Goal: Task Accomplishment & Management: Use online tool/utility

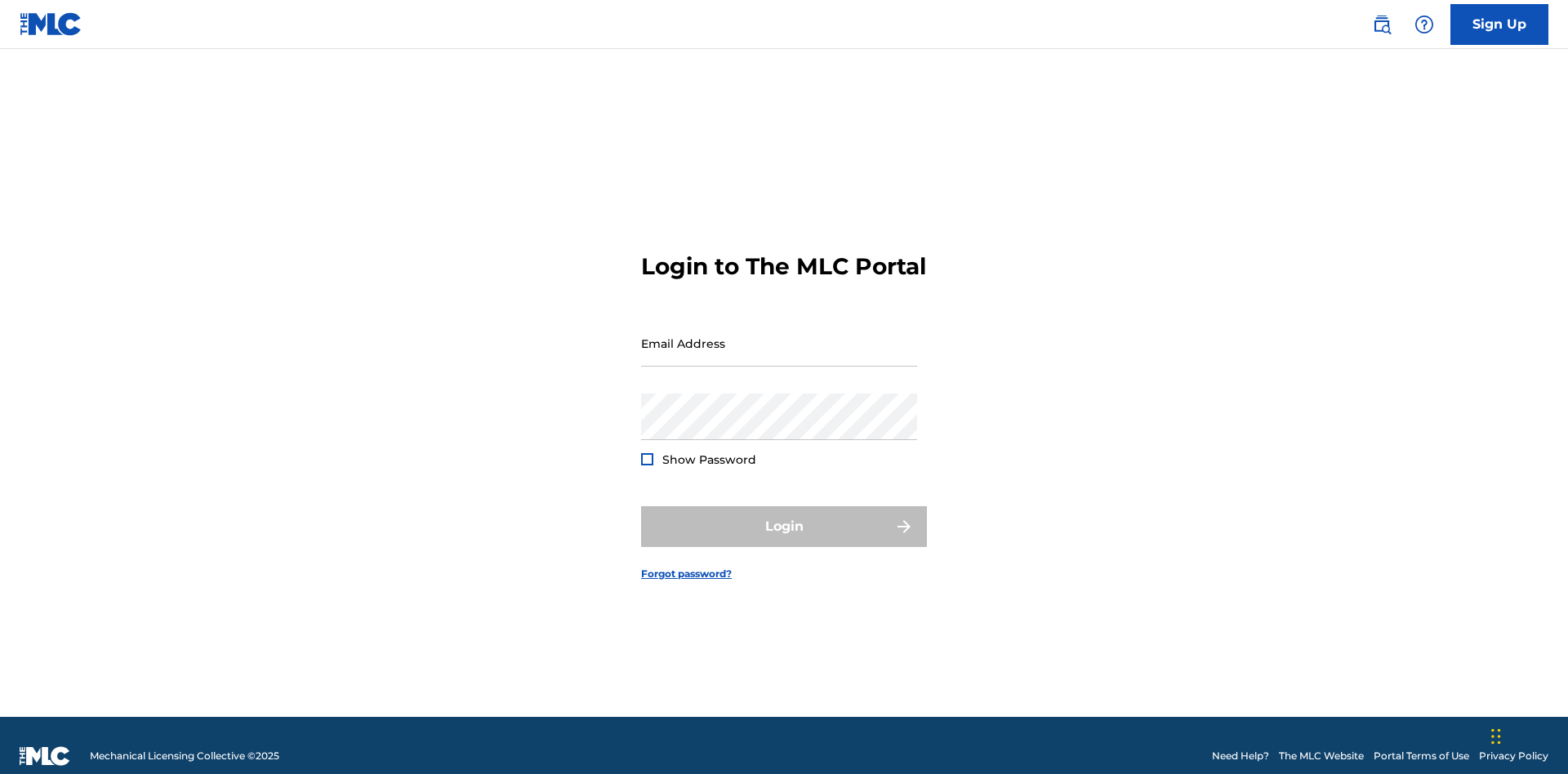
scroll to position [21, 0]
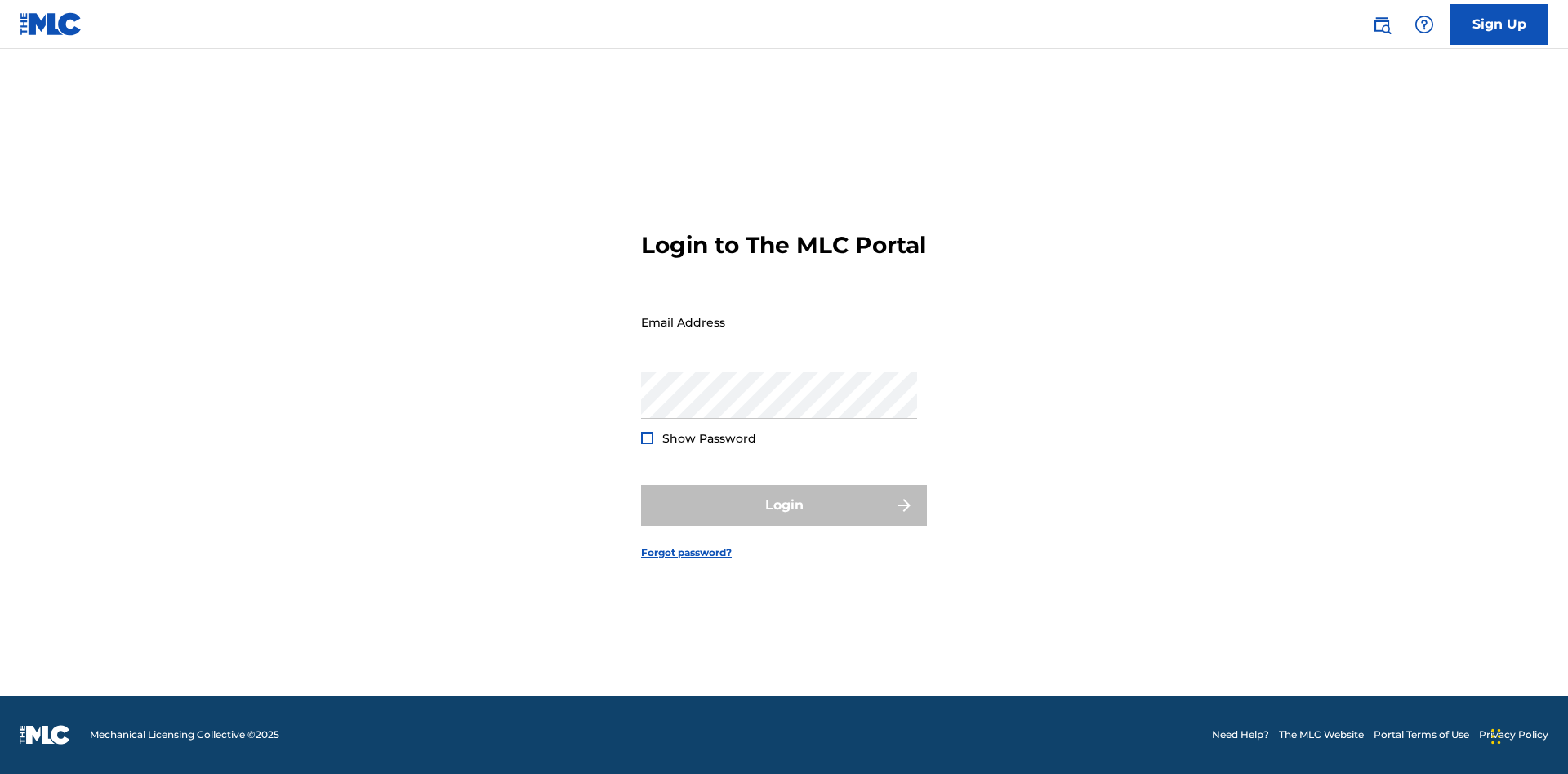
click at [779, 336] on input "Email Address" at bounding box center [779, 322] width 276 height 47
type input "[EMAIL_ADDRESS][DOMAIN_NAME]"
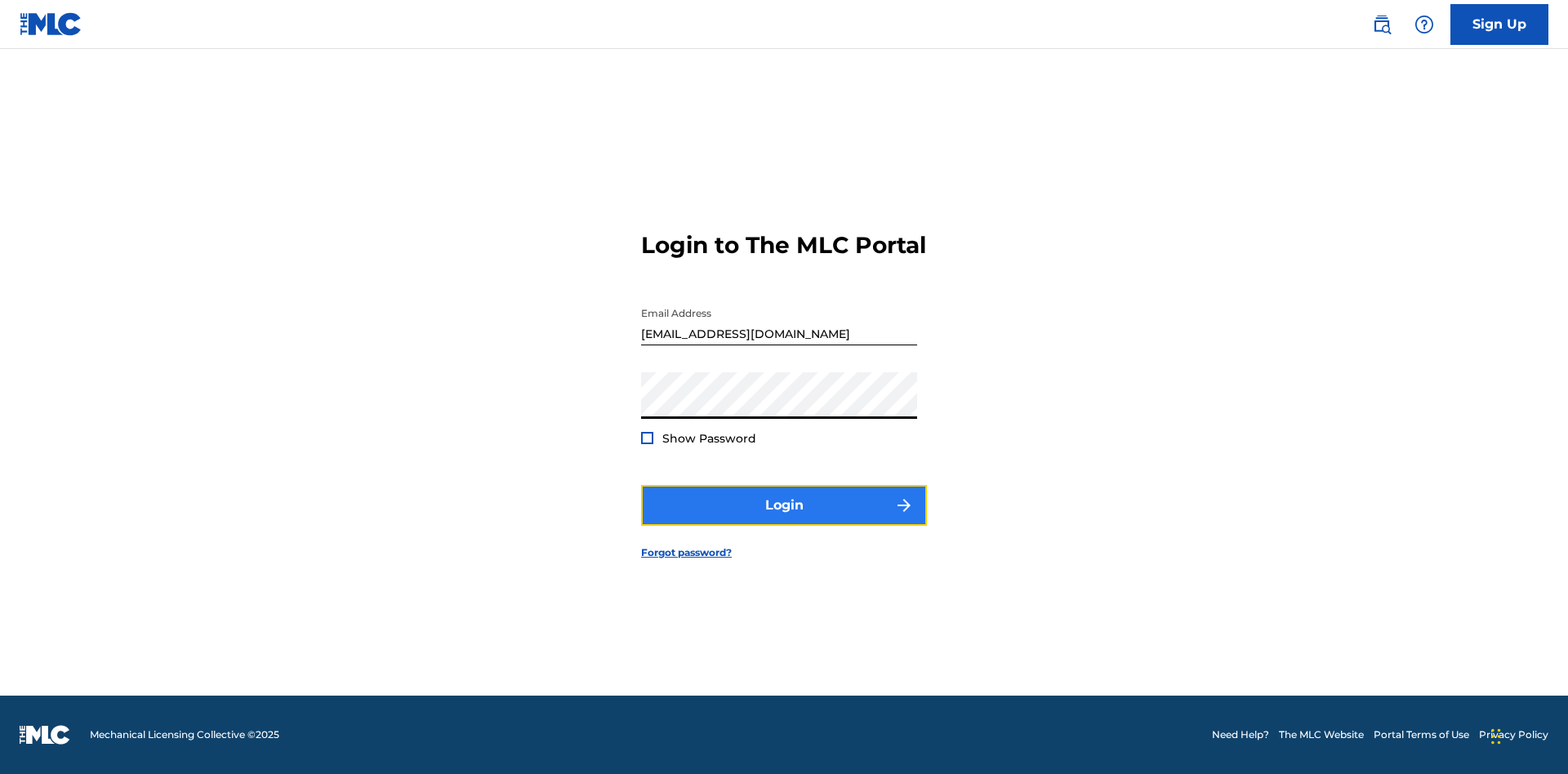
click at [784, 519] on button "Login" at bounding box center [784, 505] width 286 height 41
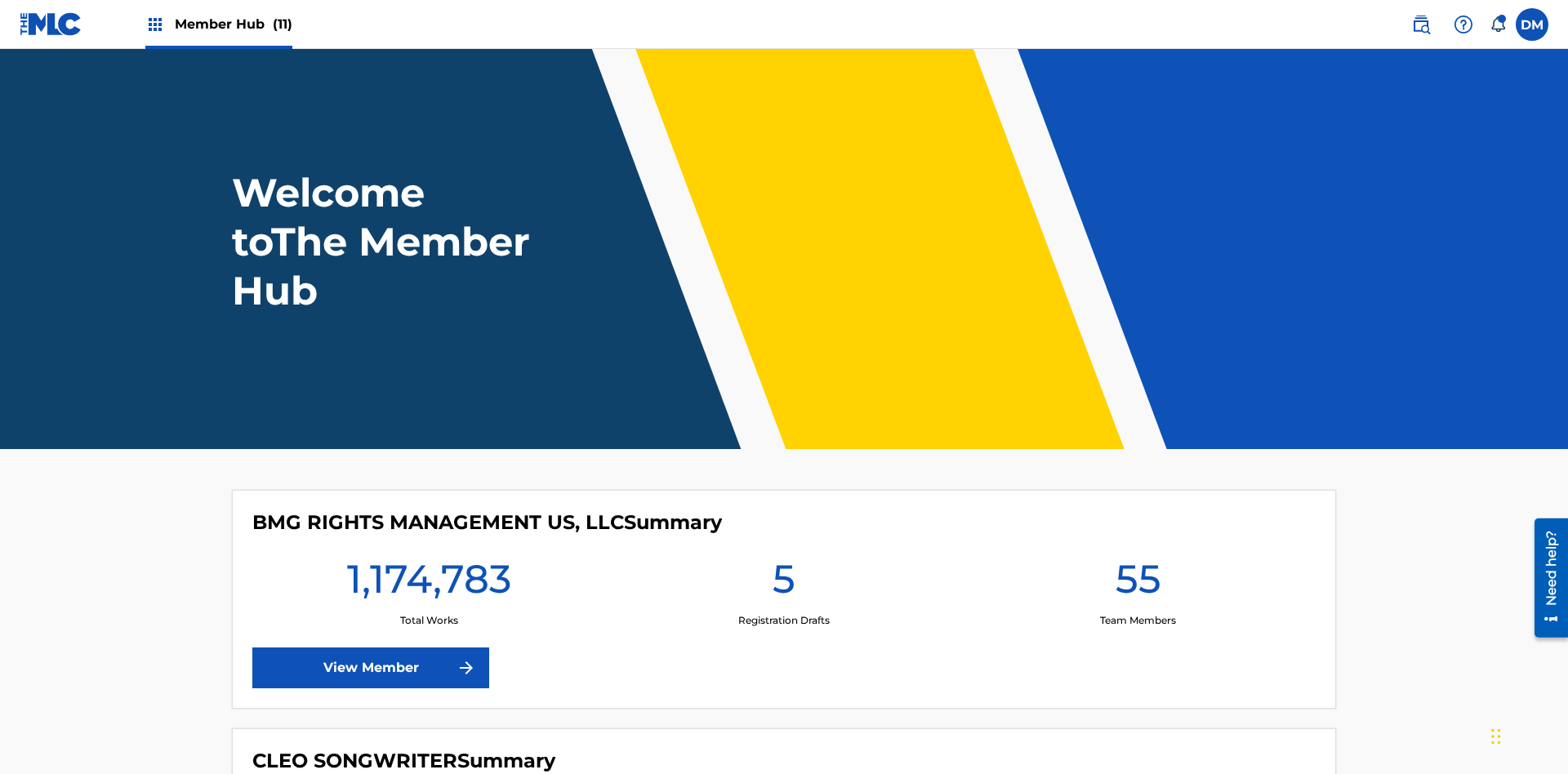
click at [233, 24] on span "Member Hub (11)" at bounding box center [234, 24] width 118 height 19
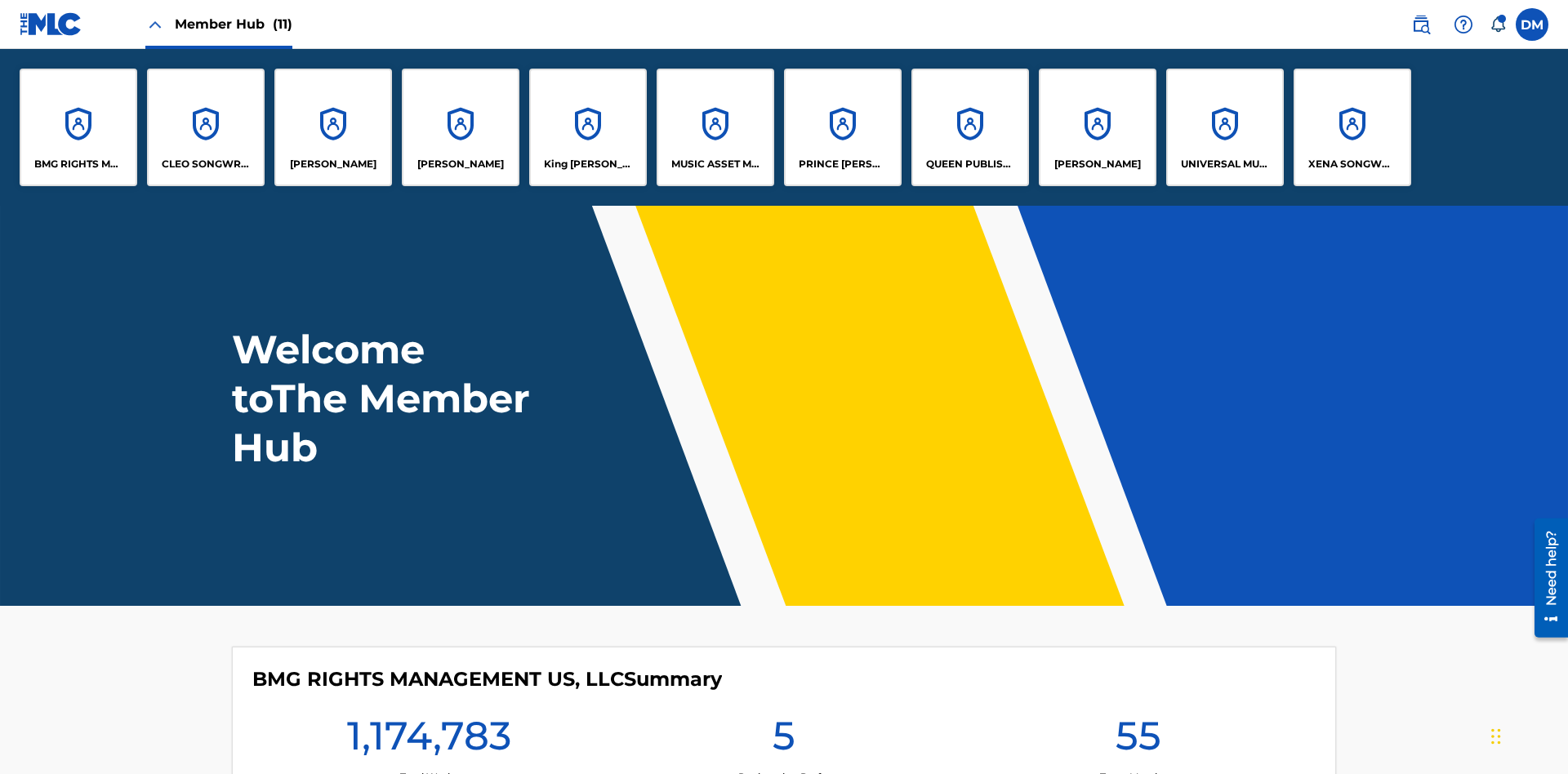
scroll to position [59, 0]
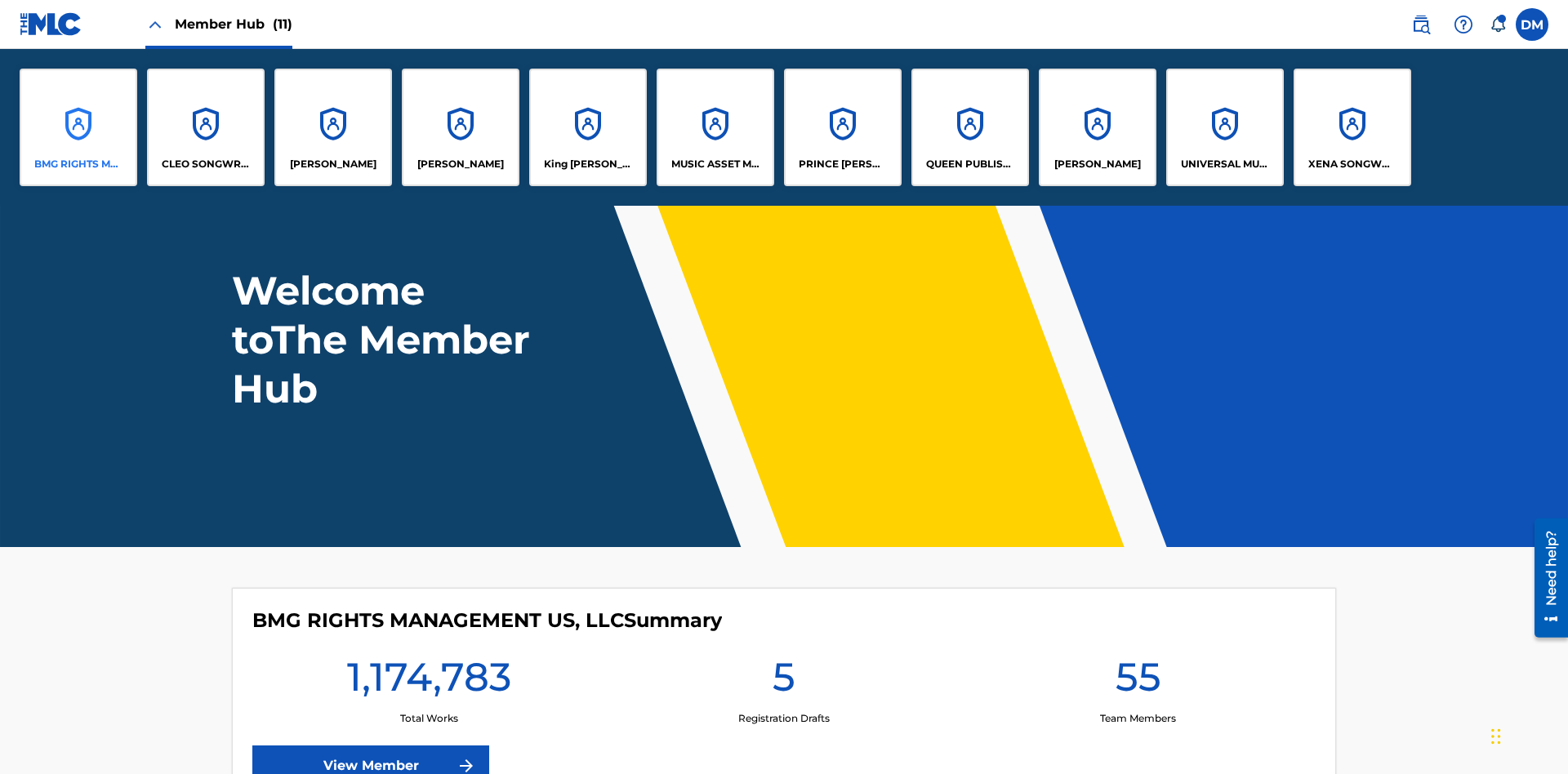
click at [79, 164] on p "BMG RIGHTS MANAGEMENT US, LLC" at bounding box center [78, 164] width 89 height 15
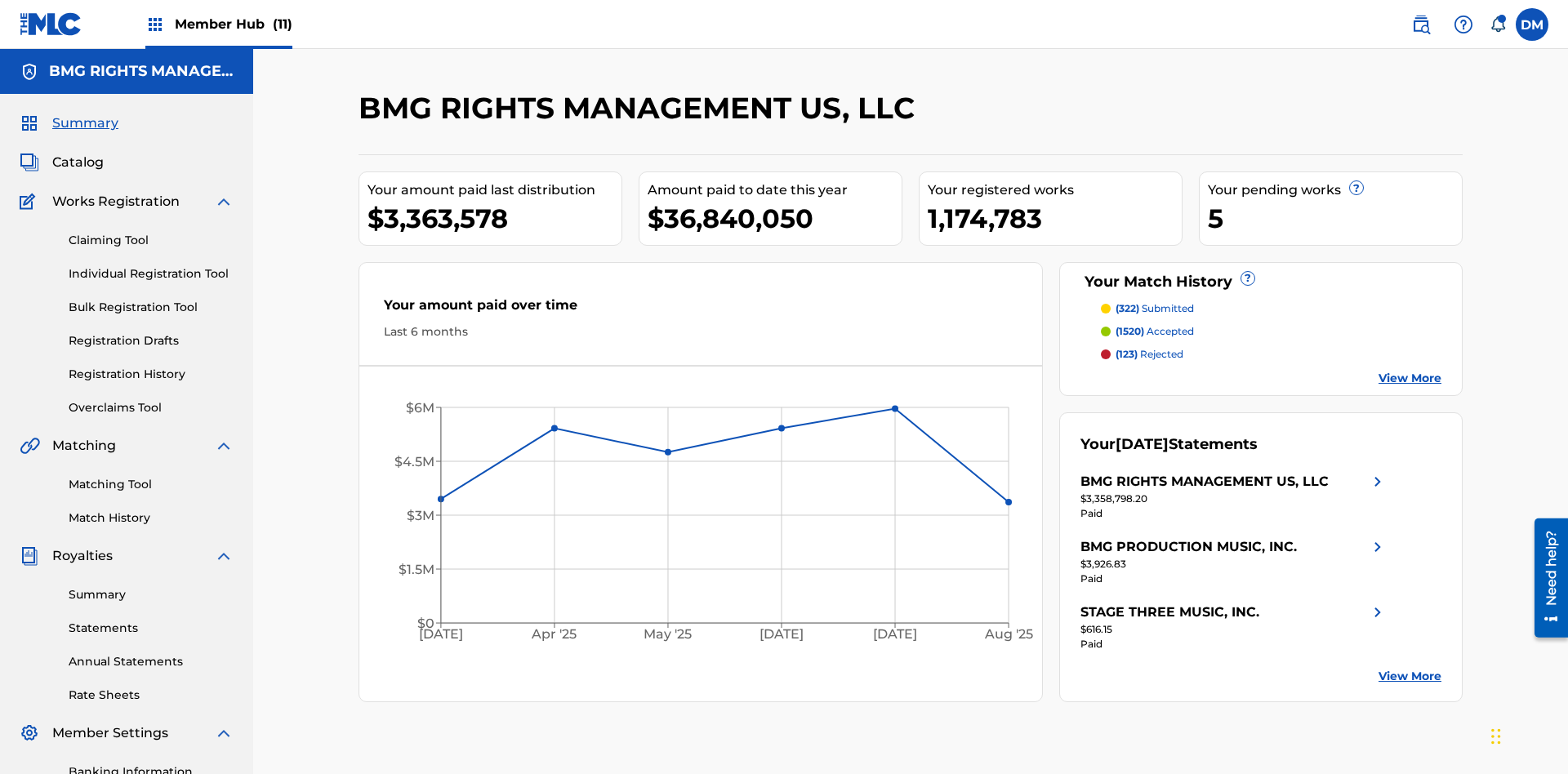
scroll to position [239, 0]
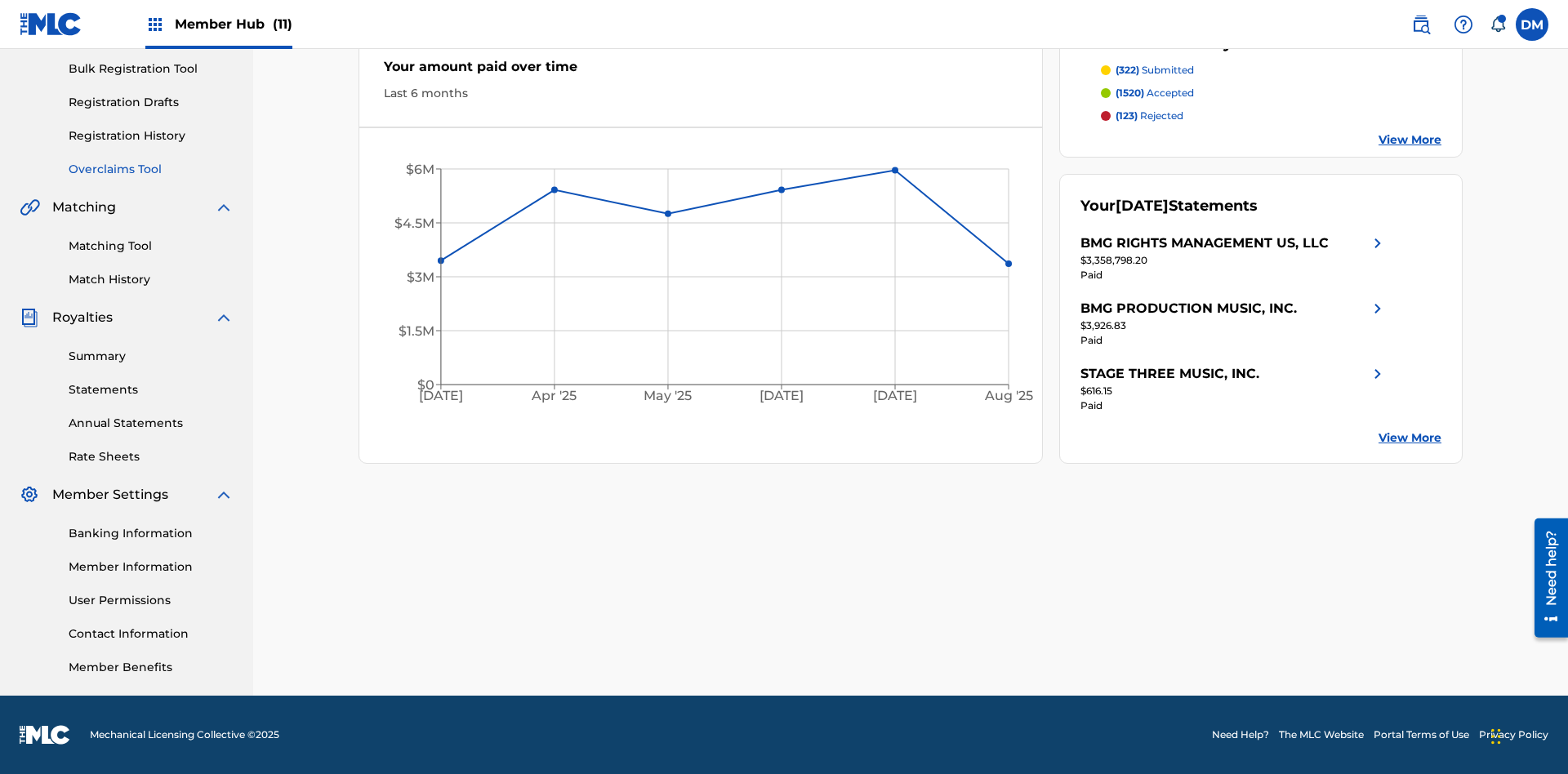
click at [151, 169] on link "Overclaims Tool" at bounding box center [151, 169] width 165 height 17
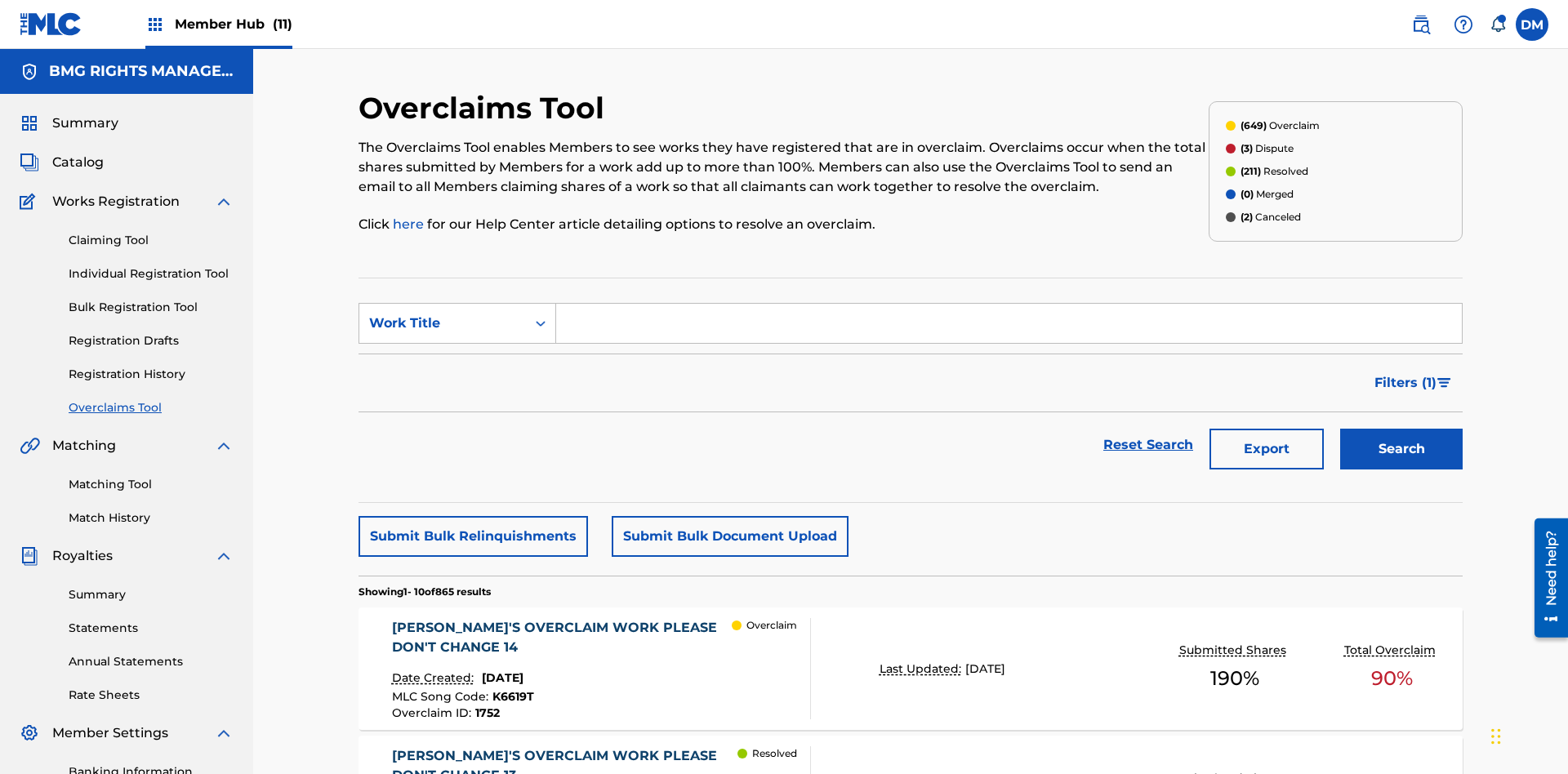
scroll to position [210, 0]
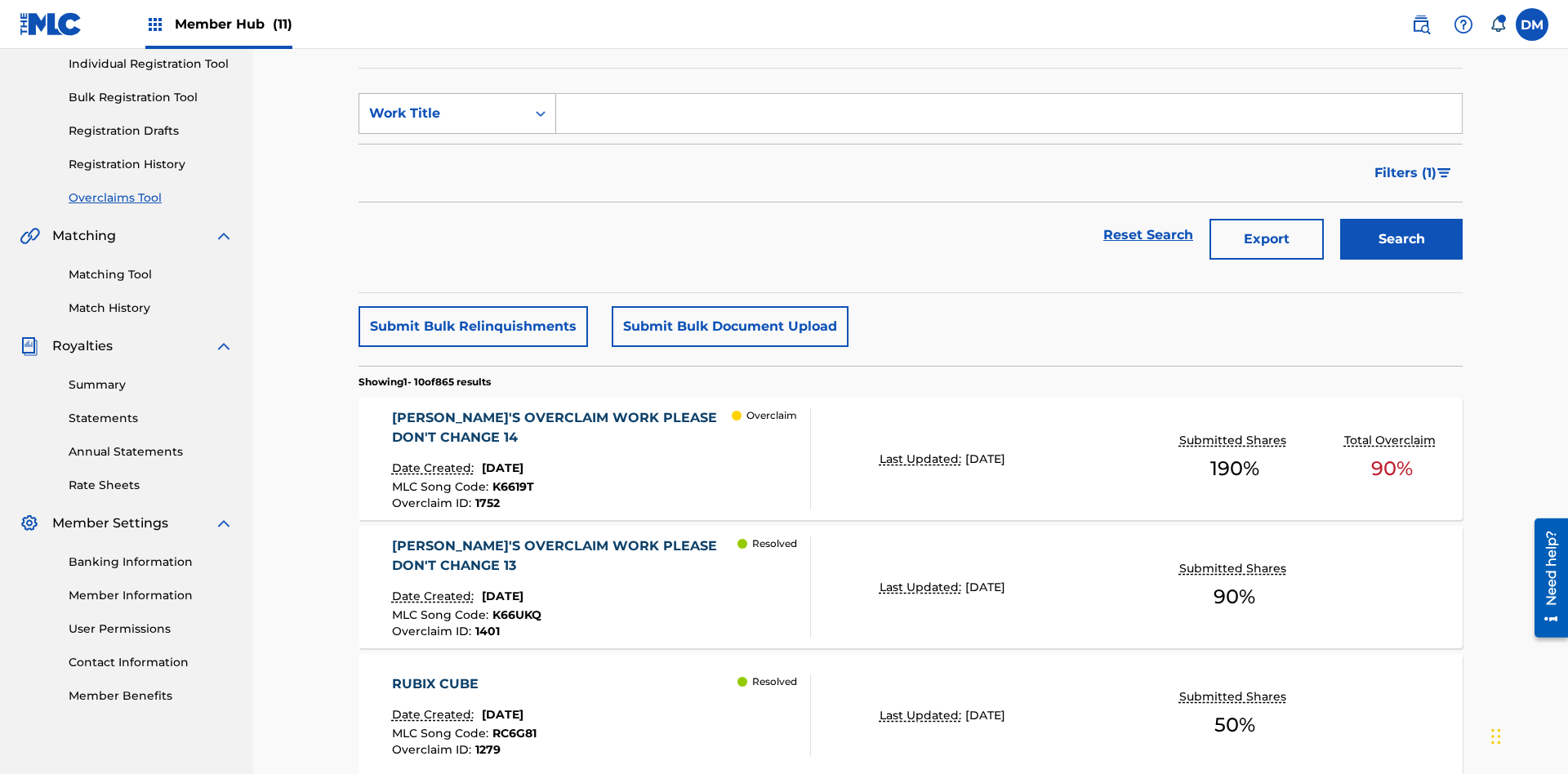
click at [442, 114] on div "Work Title" at bounding box center [442, 114] width 147 height 20
click at [457, 155] on div "MLC Song Code" at bounding box center [457, 154] width 196 height 41
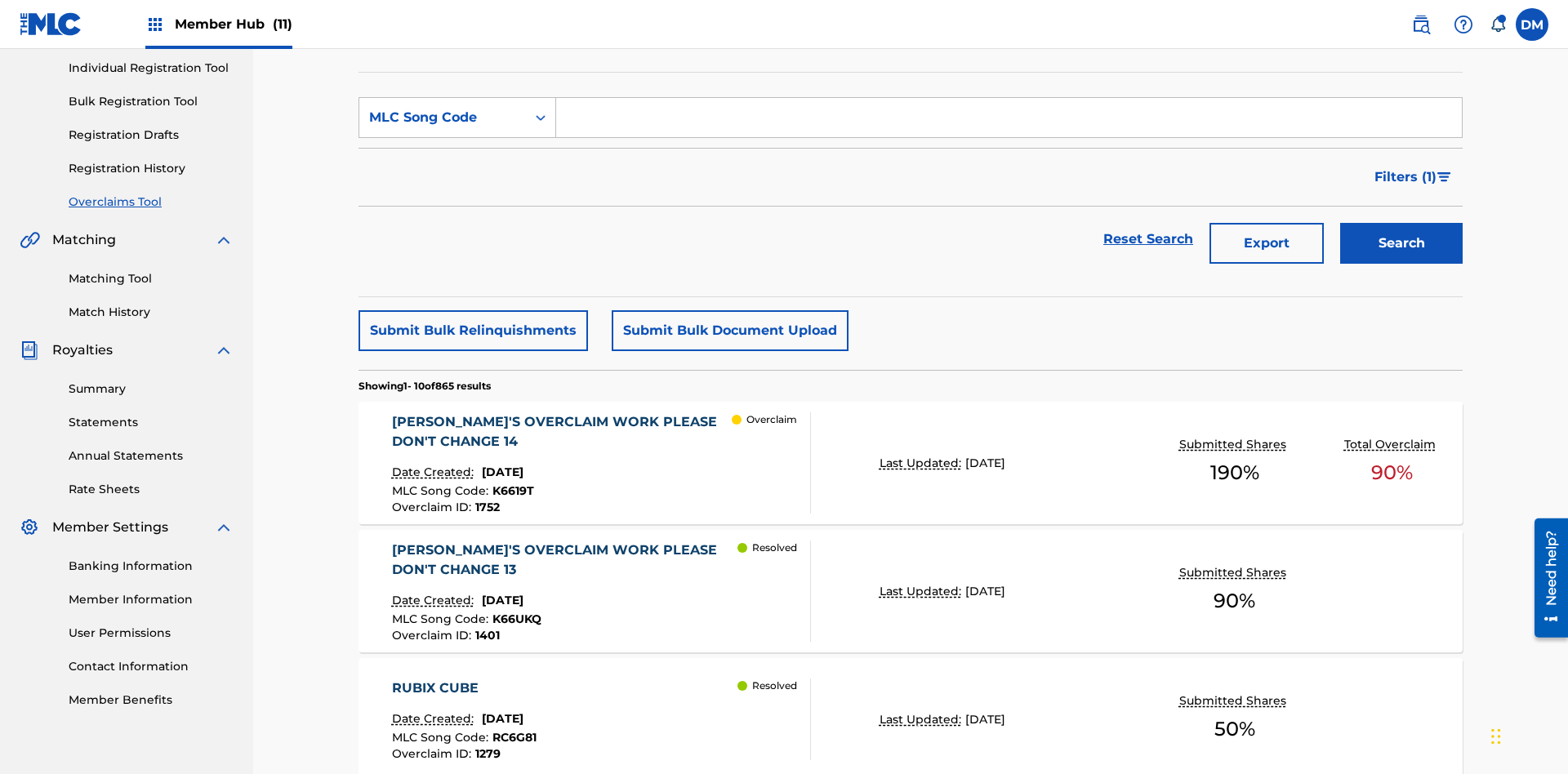
click at [1009, 118] on input "Search Form" at bounding box center [1009, 117] width 906 height 39
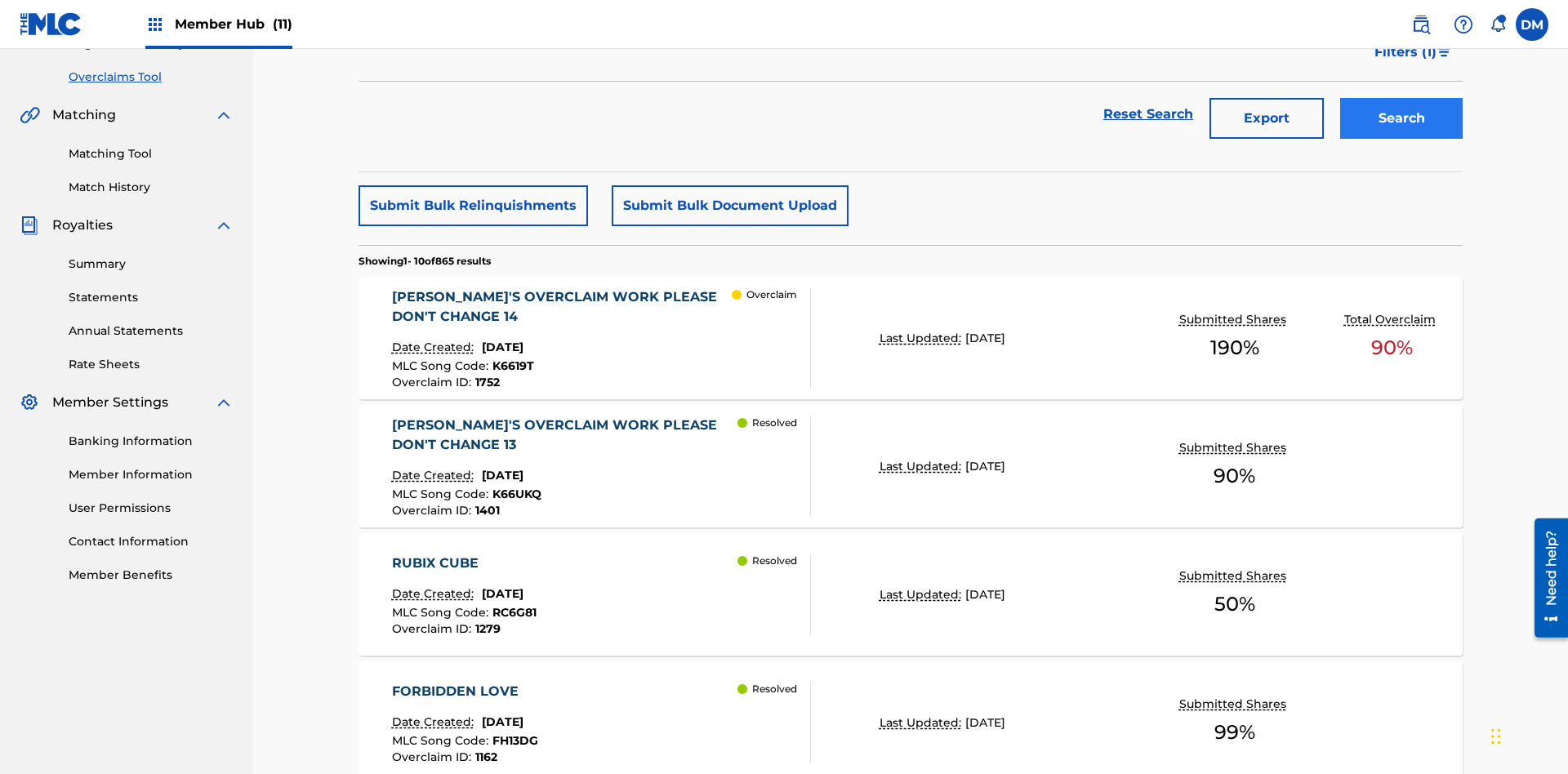
type input "K6619T"
click at [1401, 119] on button "Search" at bounding box center [1401, 118] width 123 height 41
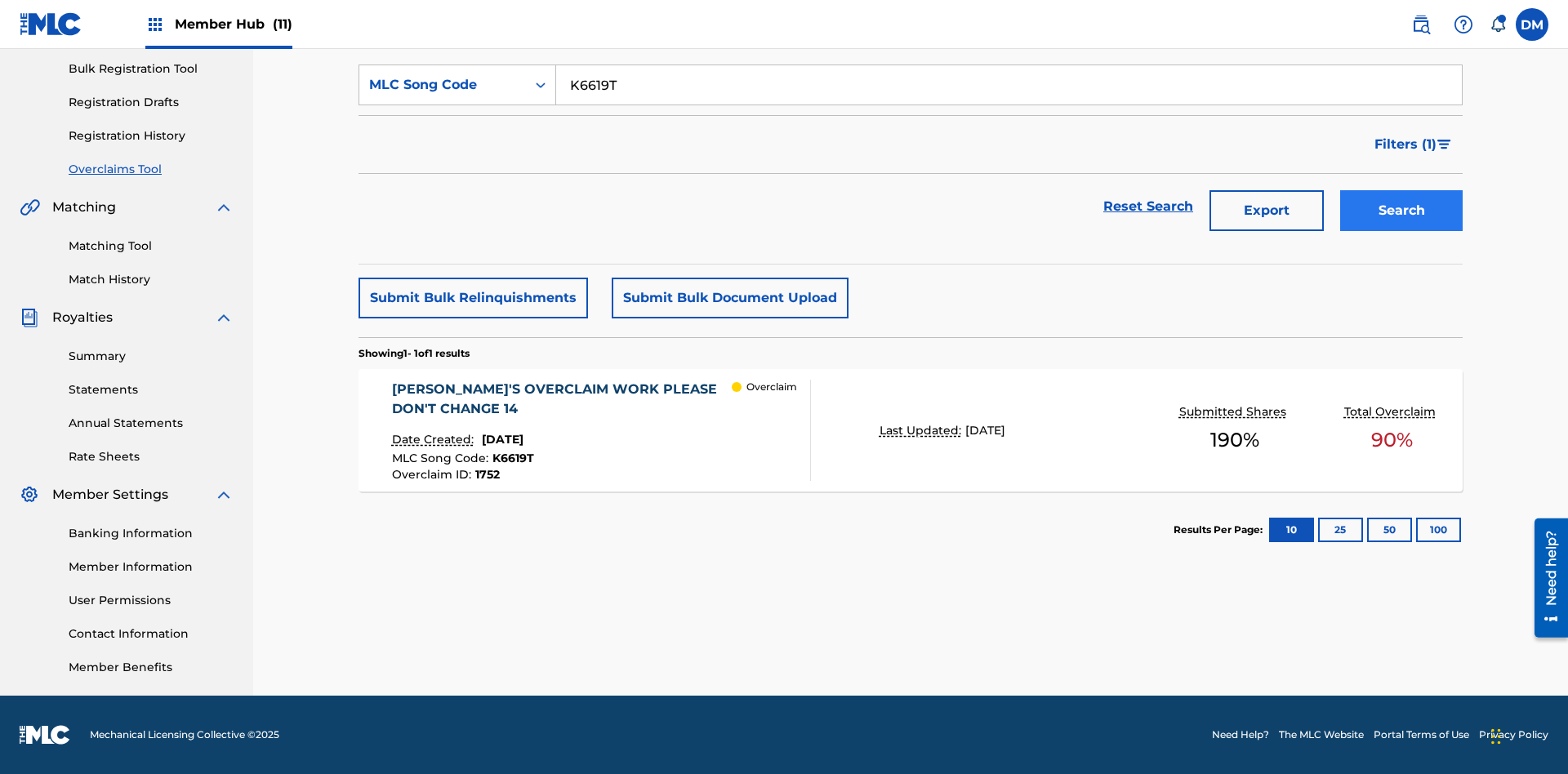
scroll to position [239, 0]
click at [486, 474] on span "1752" at bounding box center [487, 474] width 25 height 15
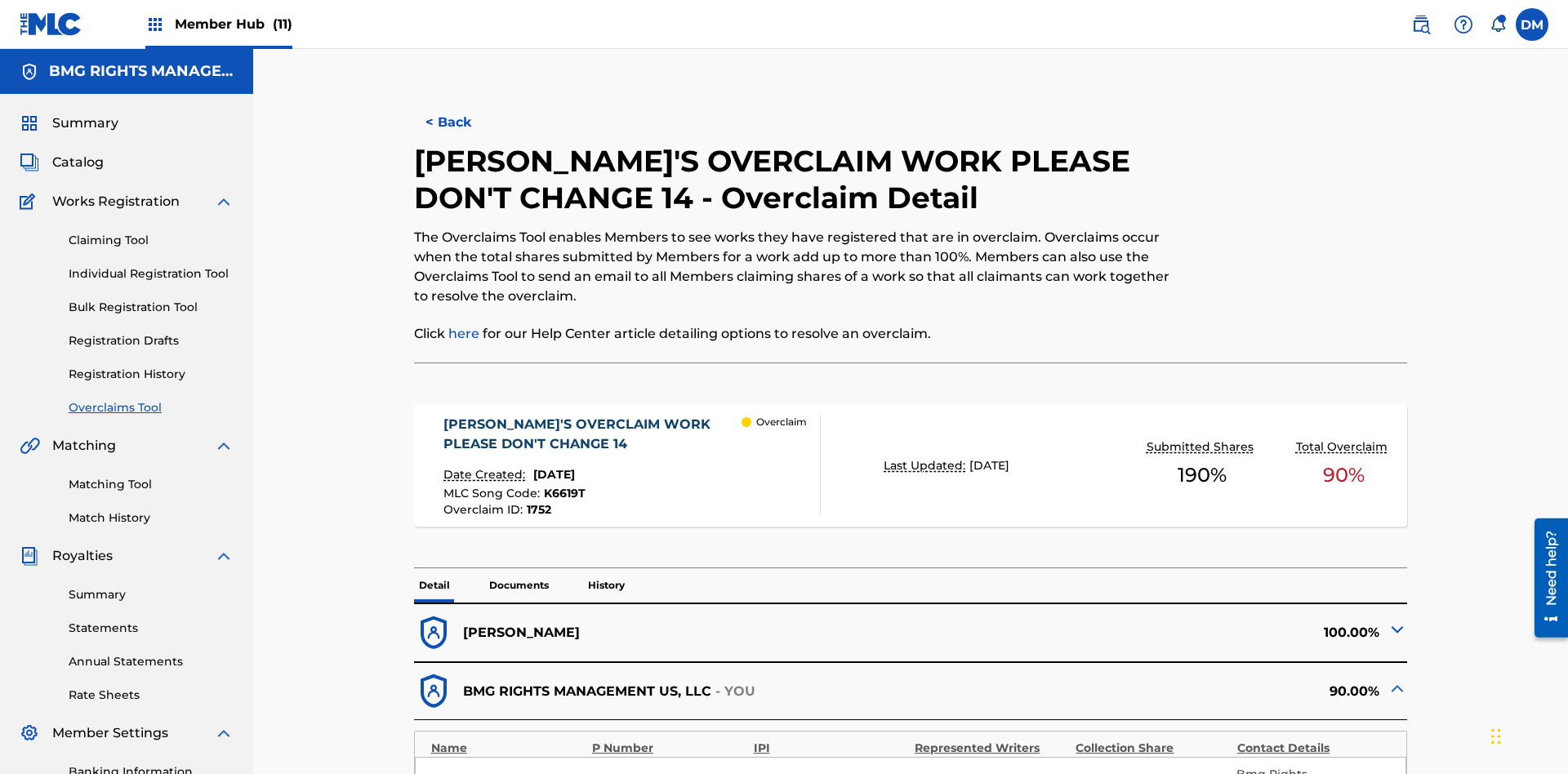
scroll to position [45, 0]
